Goal: Use online tool/utility: Utilize a website feature to perform a specific function

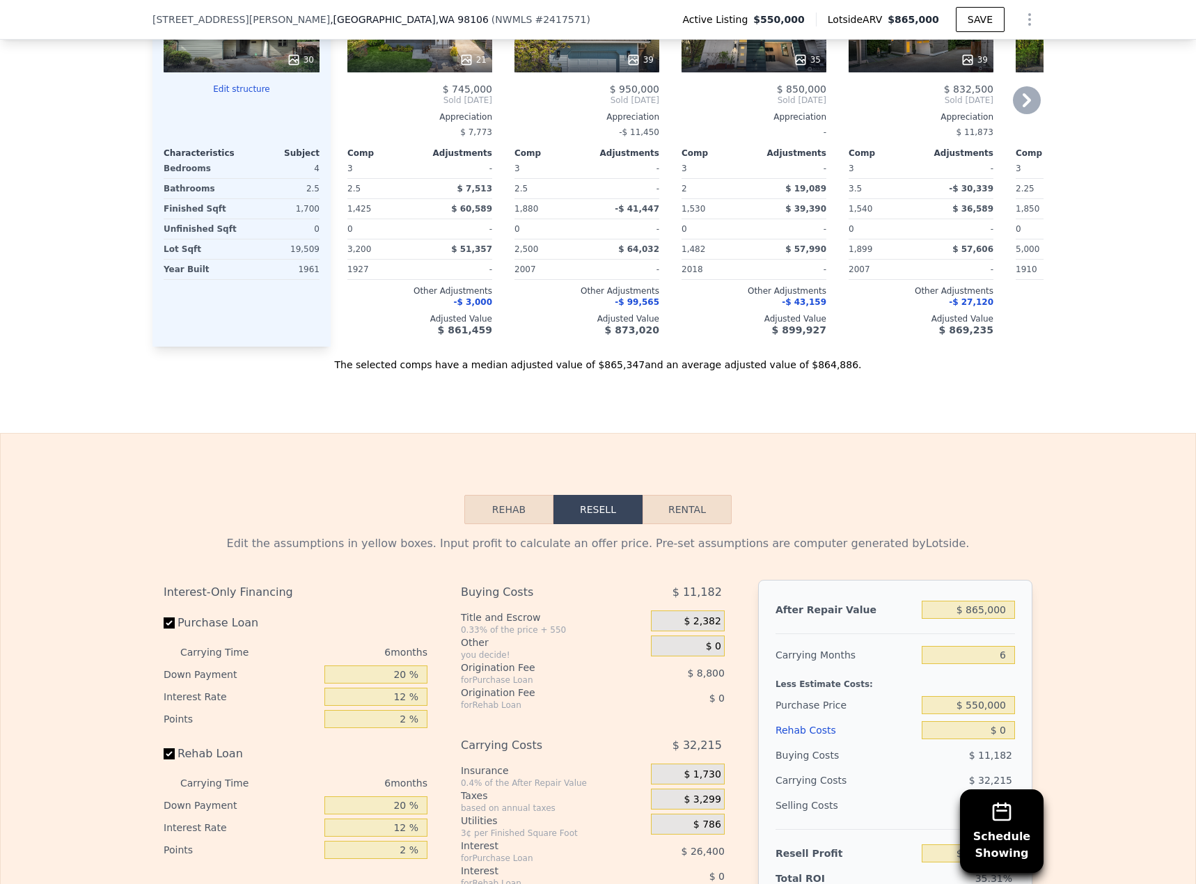
scroll to position [2014, 0]
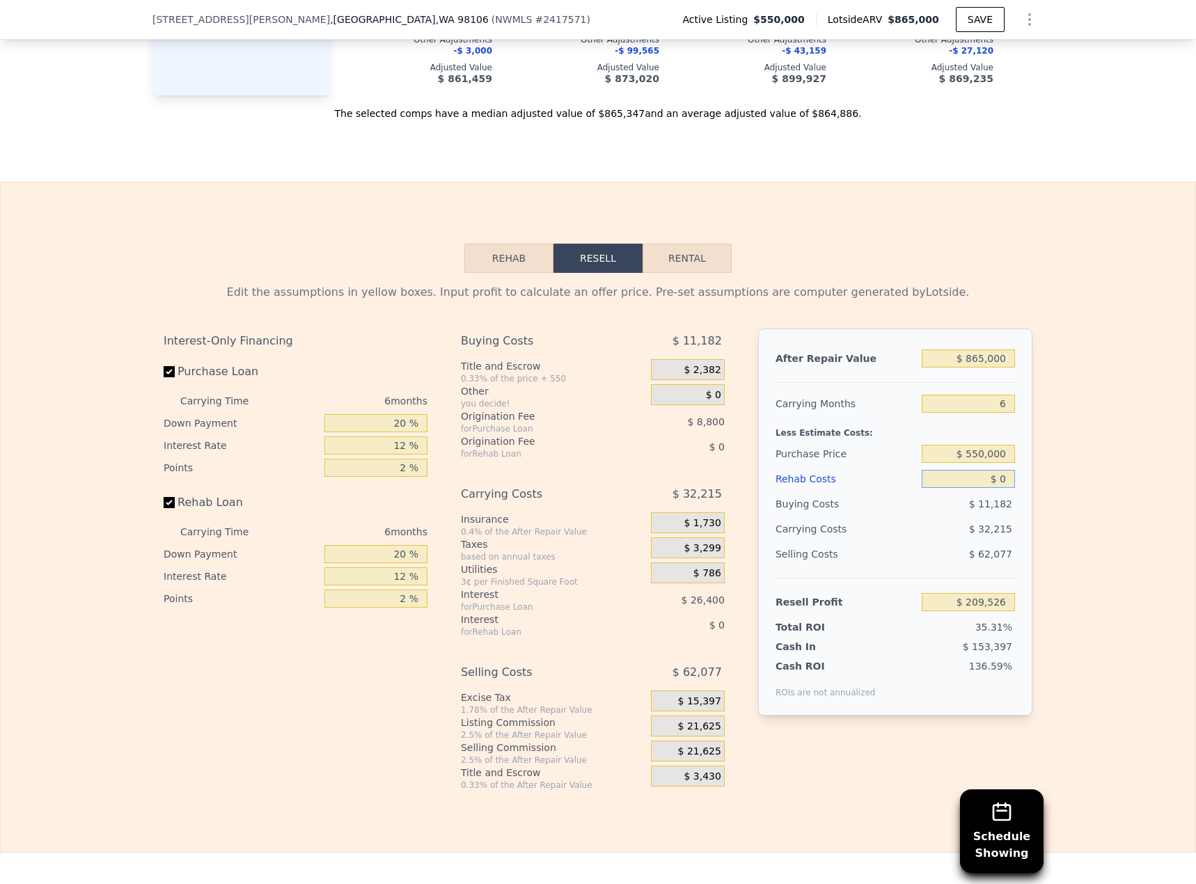
click at [999, 488] on input "$ 0" at bounding box center [968, 479] width 93 height 18
drag, startPoint x: 997, startPoint y: 503, endPoint x: 1041, endPoint y: 504, distance: 43.9
click at [1040, 504] on div "Edit the assumptions in yellow boxes. Input profit to calculate an offer price.…" at bounding box center [598, 532] width 1195 height 518
type input "$ 1"
type input "$ 209,525"
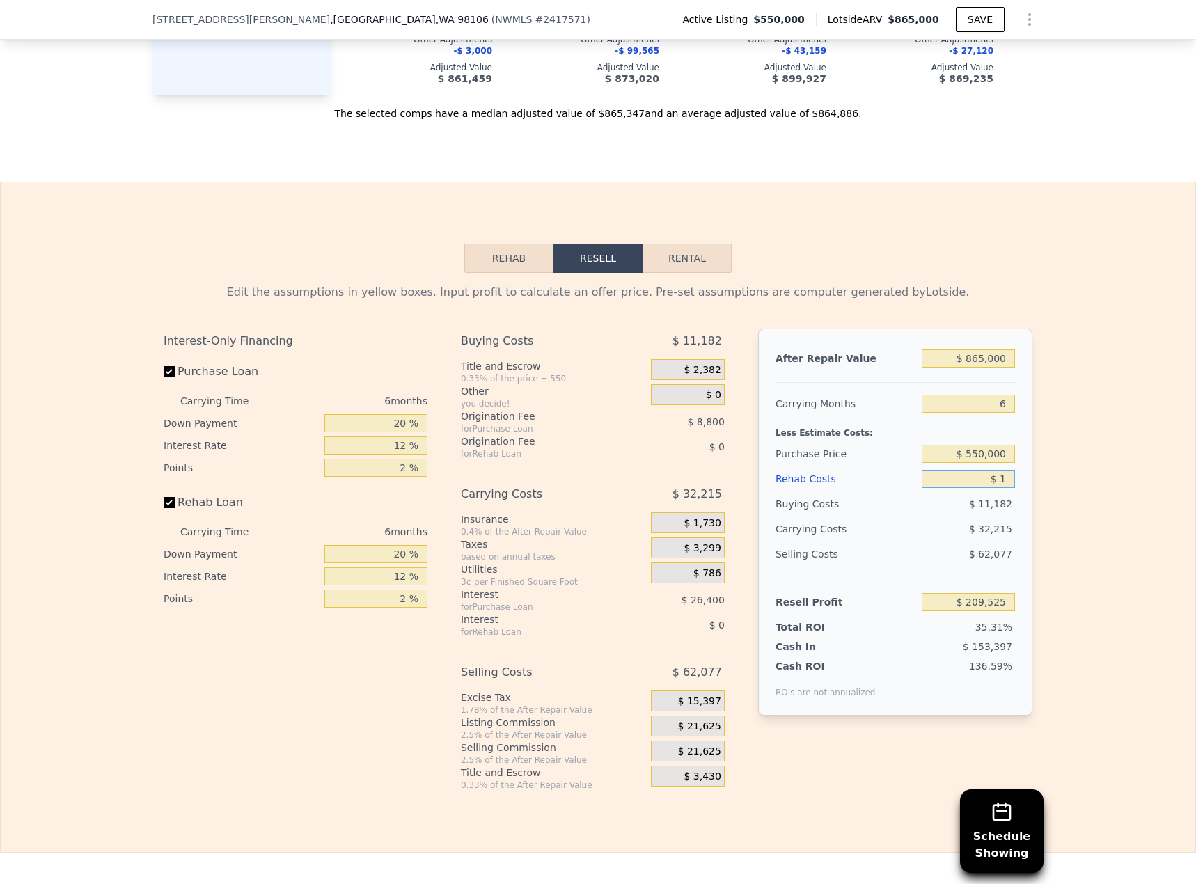
type input "$ 10"
type input "$ 209,516"
type input "$ 1,000"
type input "$ 208,462"
type input "$ 100,000"
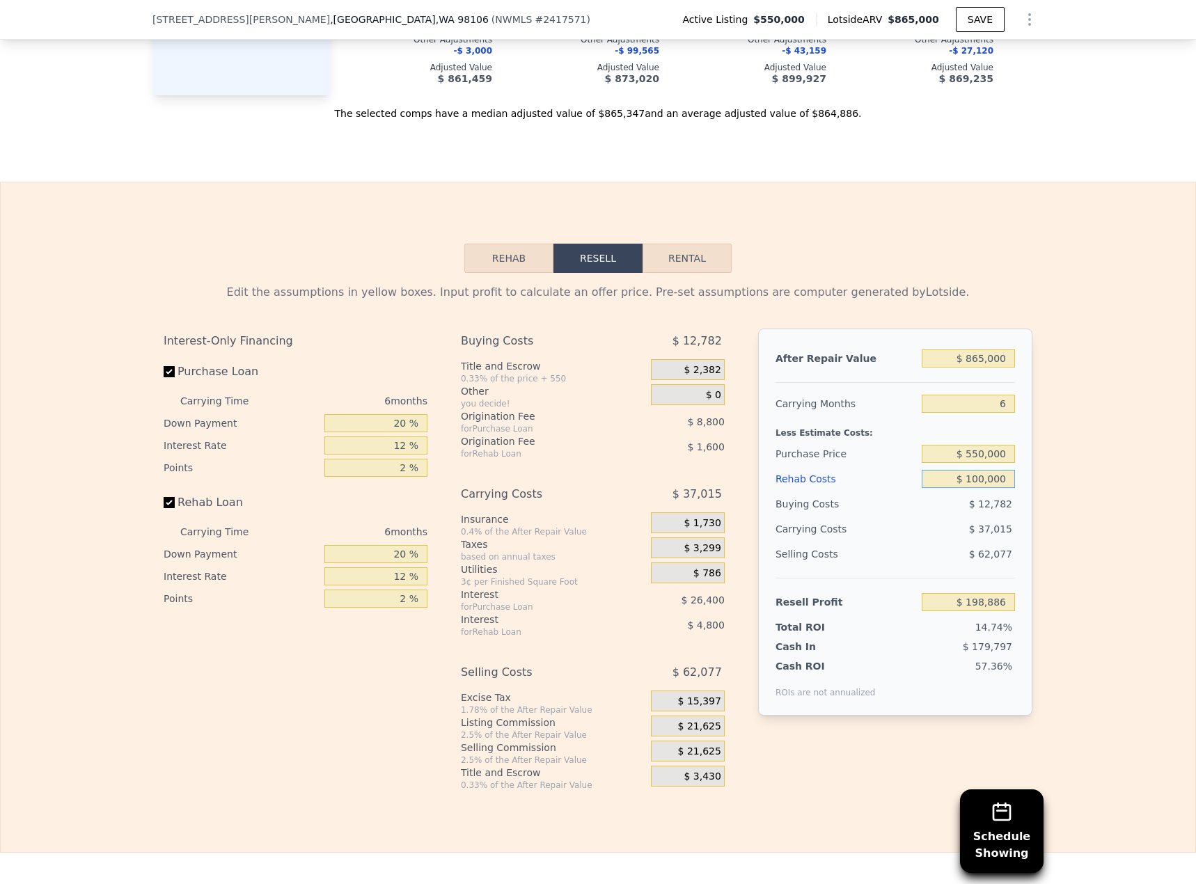
type input "$ 103,126"
click at [1014, 482] on div "After Repair Value $ 865,000 Carrying Months 6 Less Estimate Costs: Purchase Pr…" at bounding box center [895, 522] width 274 height 387
drag, startPoint x: 974, startPoint y: 501, endPoint x: 1087, endPoint y: 499, distance: 112.8
click at [1087, 499] on div "Edit the assumptions in yellow boxes. Input profit to calculate an offer price.…" at bounding box center [598, 532] width 1195 height 518
type input "$ 11"
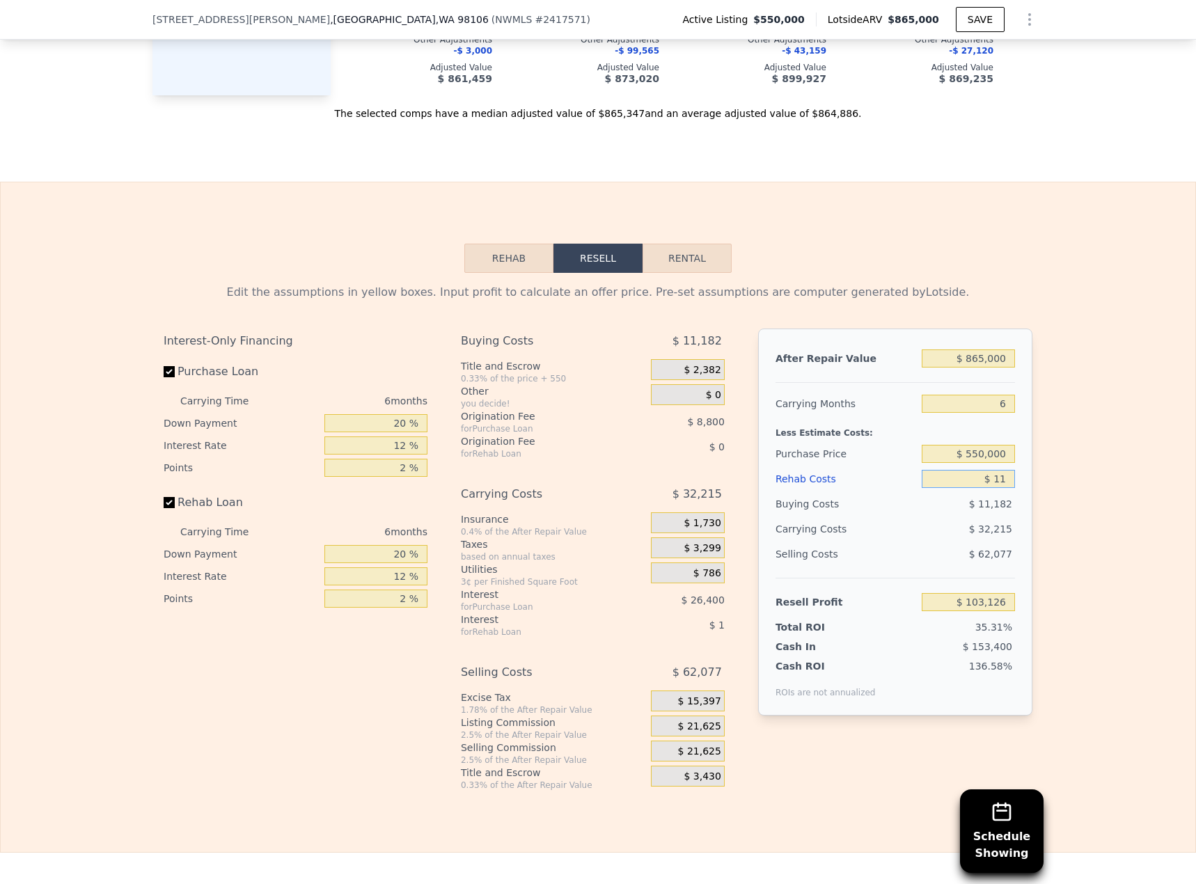
type input "$ 209,515"
type input "$ 110"
type input "$ 209,408"
type input "$ 11,000"
type input "$ 197,822"
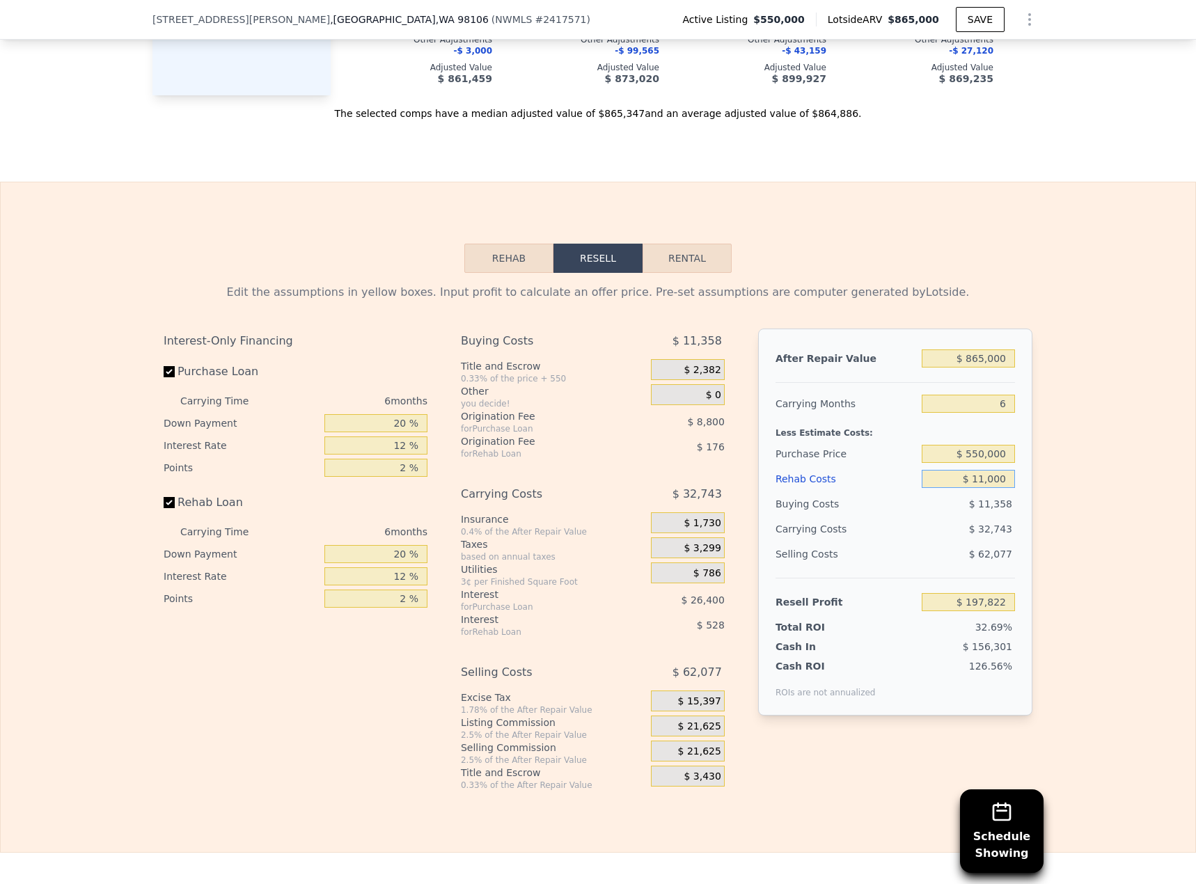
type input "$ 110,000"
type input "$ 92,486"
click at [537, 273] on button "Rehab" at bounding box center [508, 258] width 89 height 29
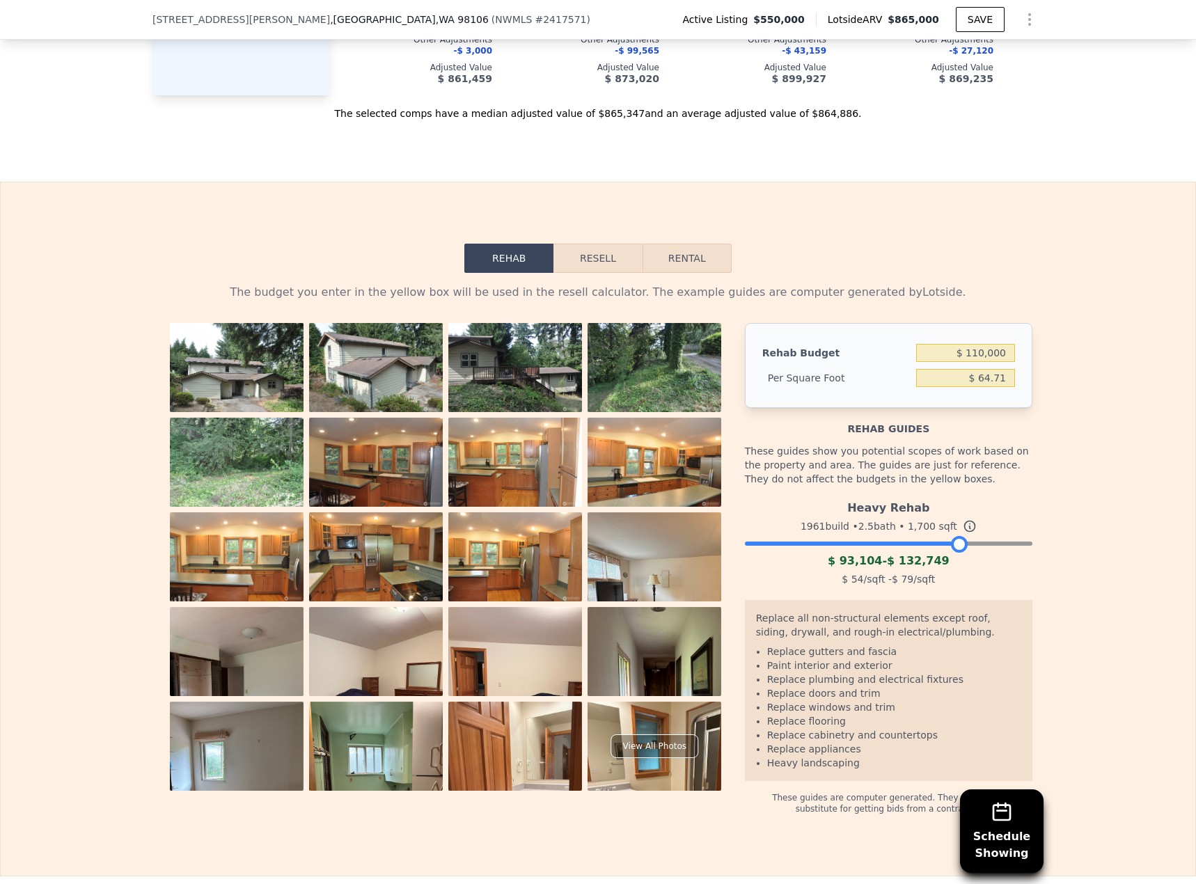
drag, startPoint x: 1019, startPoint y: 563, endPoint x: 954, endPoint y: 569, distance: 65.0
click at [954, 553] on div at bounding box center [959, 544] width 17 height 17
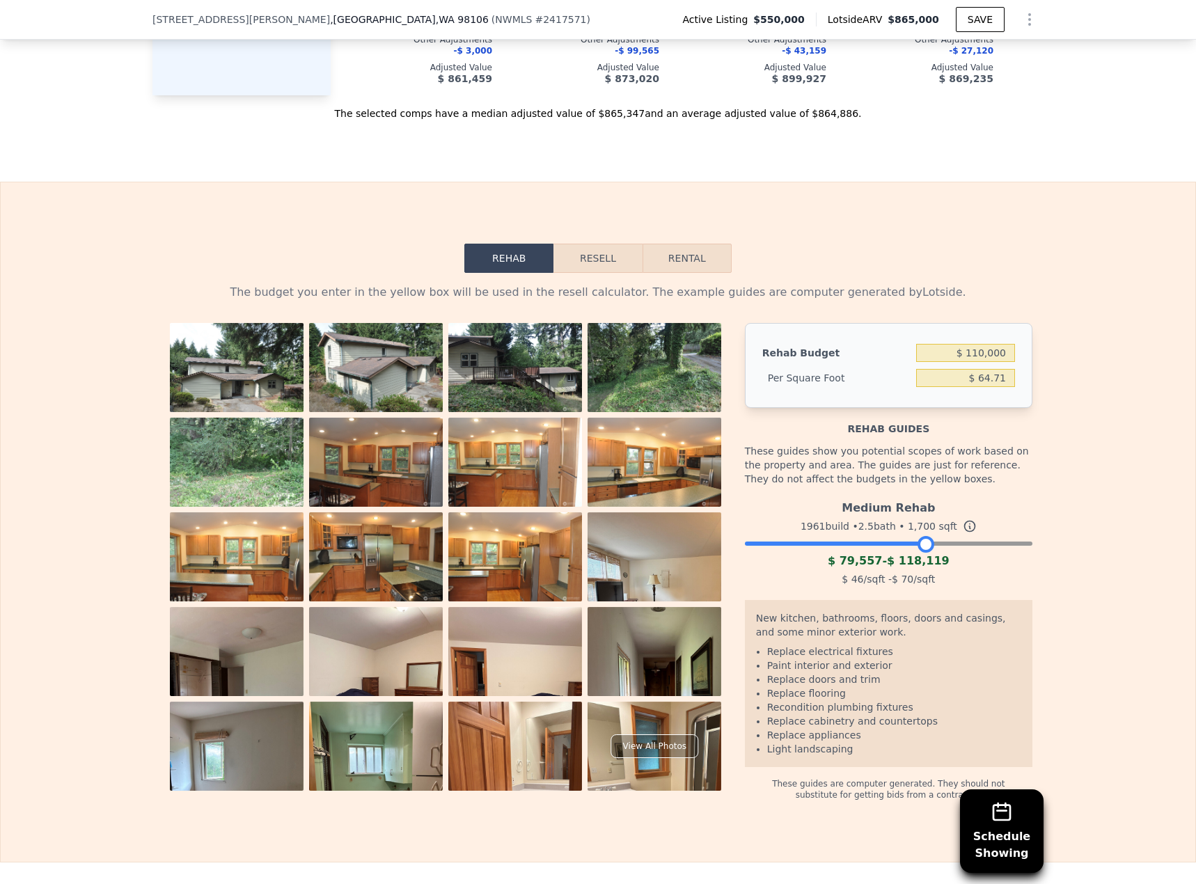
drag, startPoint x: 946, startPoint y: 567, endPoint x: 901, endPoint y: 567, distance: 45.3
click at [901, 567] on div "Medium Rehab 1961 build • 2.5 bath • 1,700 sqft $ 79,557 - $ 118,119 $ 46 /sqft…" at bounding box center [889, 541] width 288 height 95
drag, startPoint x: 929, startPoint y: 565, endPoint x: 944, endPoint y: 563, distance: 14.7
click at [943, 544] on div at bounding box center [889, 540] width 288 height 8
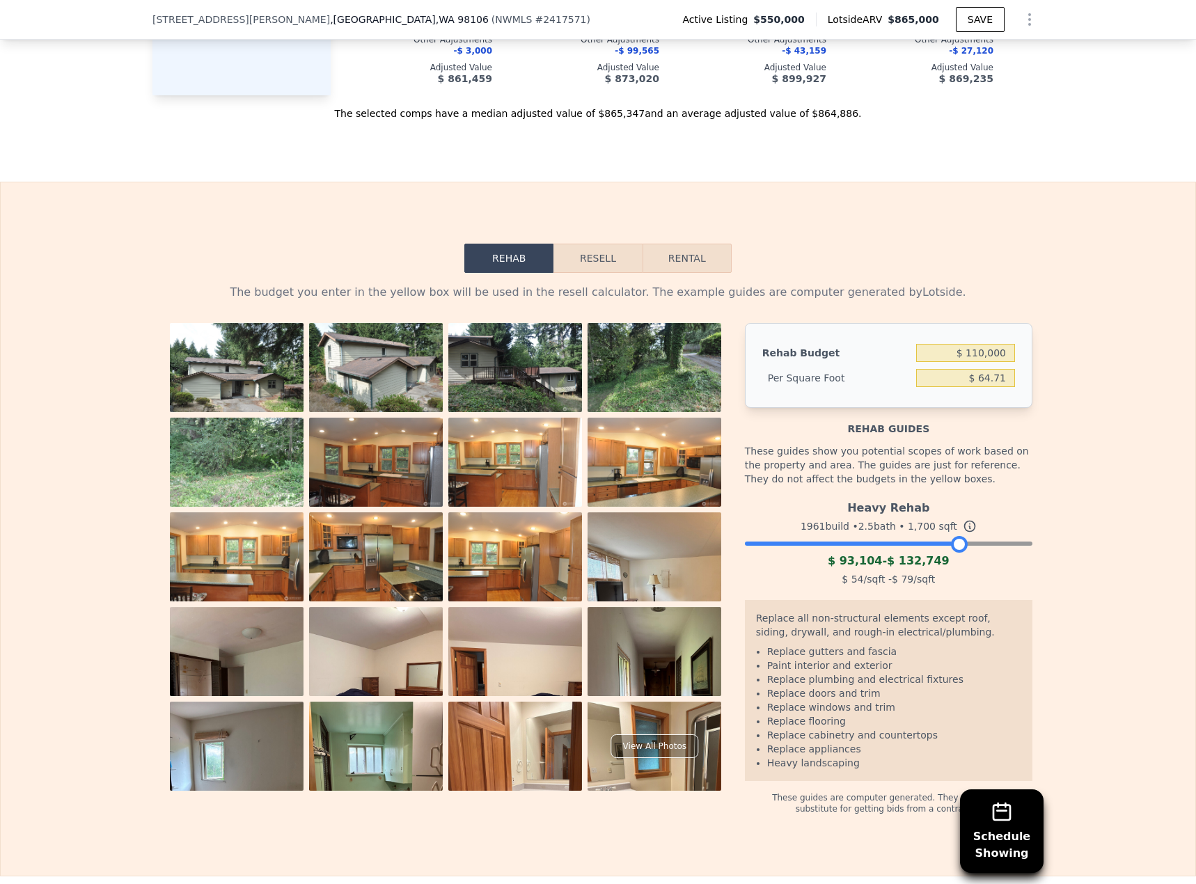
drag, startPoint x: 937, startPoint y: 564, endPoint x: 953, endPoint y: 565, distance: 16.1
click at [952, 553] on div at bounding box center [959, 544] width 17 height 17
click at [1051, 510] on div "The budget you enter in the yellow box will be used in the resell calculator. T…" at bounding box center [598, 544] width 1195 height 542
